Goal: Information Seeking & Learning: Find specific fact

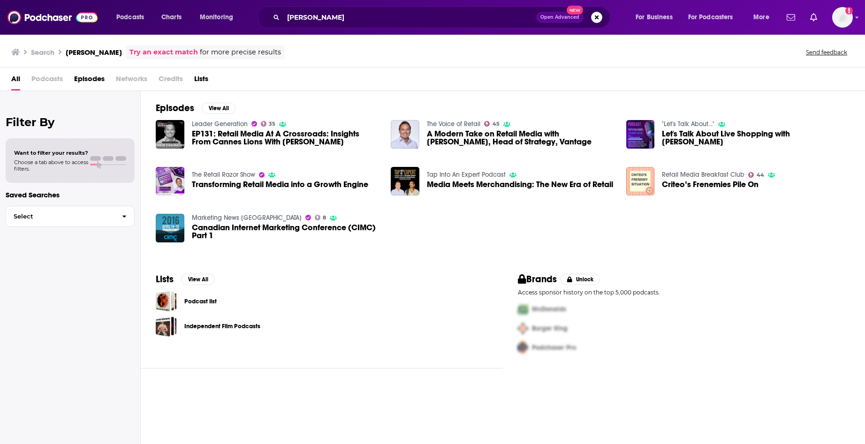
click at [504, 231] on div "Leader Generation 35 EP131: Retail Media At A Crossroads: Insights From Cannes …" at bounding box center [503, 185] width 694 height 131
click at [441, 143] on span "A Modern Take on Retail Media with [PERSON_NAME], Head of Strategy, Vantage" at bounding box center [521, 138] width 188 height 16
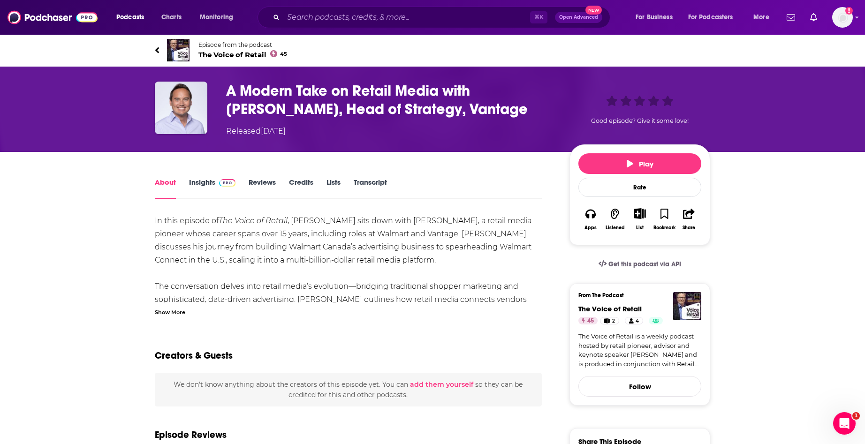
click at [293, 181] on link "Credits" at bounding box center [301, 189] width 24 height 22
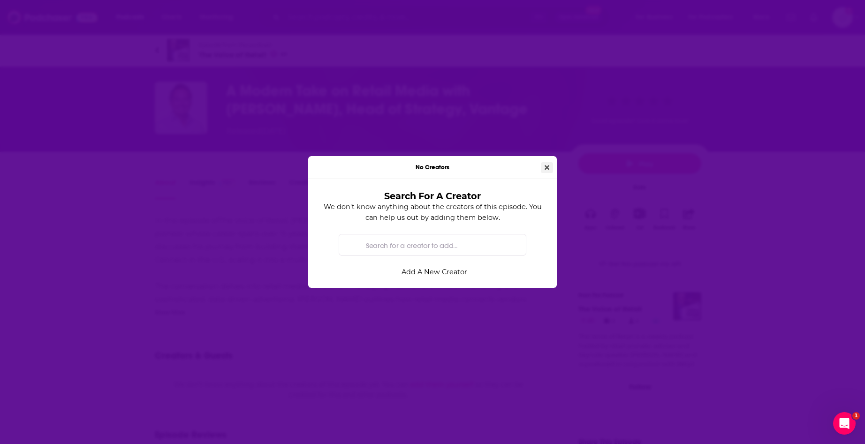
click at [544, 168] on button "Close" at bounding box center [547, 167] width 12 height 11
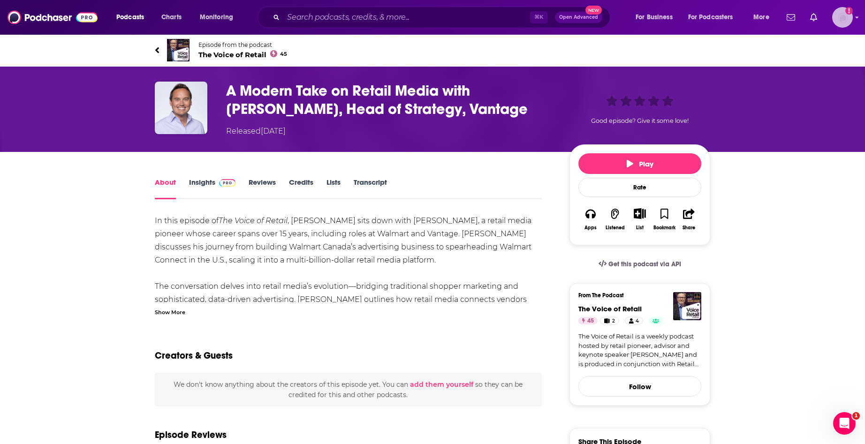
click at [839, 23] on img "Logged in as crenshawcomms" at bounding box center [842, 17] width 21 height 21
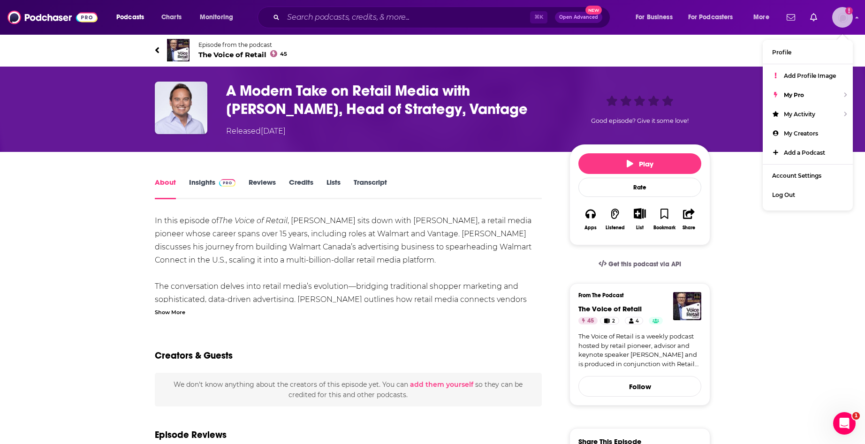
click at [839, 23] on img "Logged in as crenshawcomms" at bounding box center [842, 17] width 21 height 21
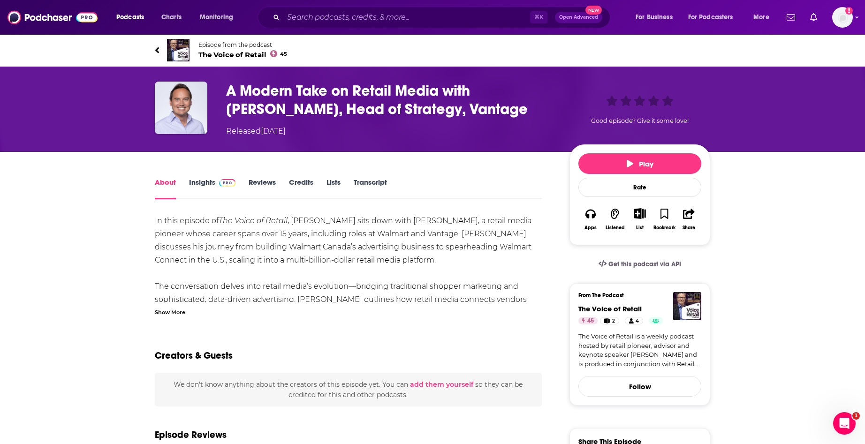
click at [296, 187] on link "Credits" at bounding box center [301, 189] width 24 height 22
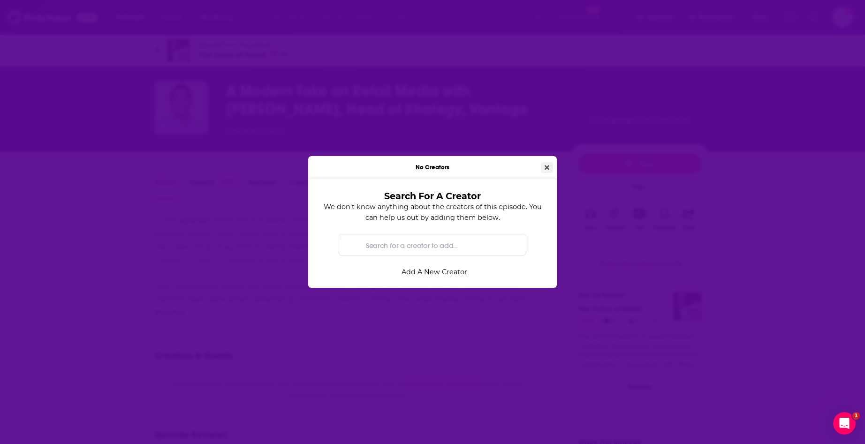
click at [544, 166] on button "Close" at bounding box center [547, 167] width 12 height 11
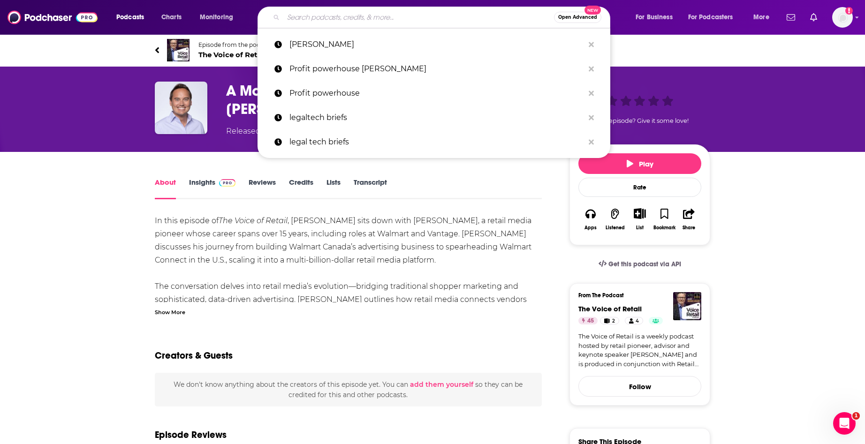
click at [315, 16] on input "Search podcasts, credits, & more..." at bounding box center [418, 17] width 271 height 15
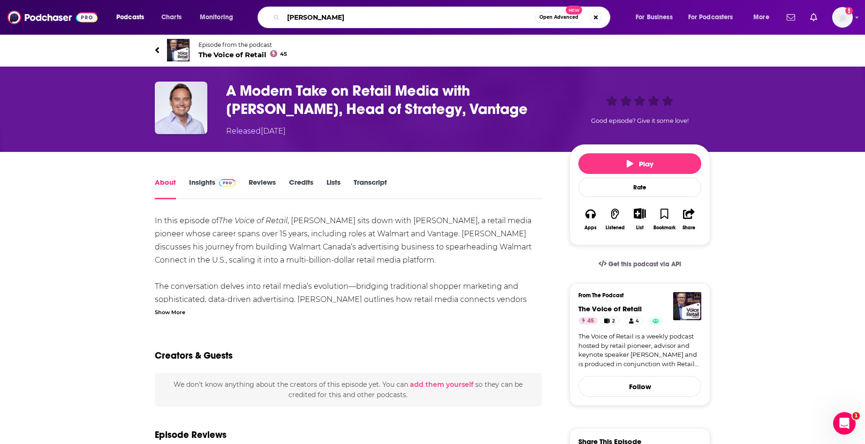
type input "[PERSON_NAME]"
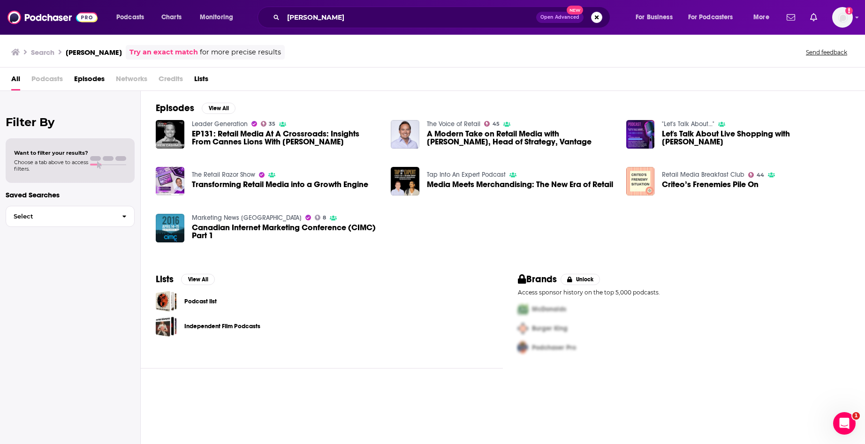
click at [593, 240] on div "Leader Generation 35 EP131: Retail Media At A Crossroads: Insights From Cannes …" at bounding box center [503, 185] width 694 height 131
click at [345, 117] on div "Episodes View All Leader Generation 35 EP131: Retail Media At A Crossroads: Ins…" at bounding box center [503, 176] width 724 height 171
